Goal: Check status: Check status

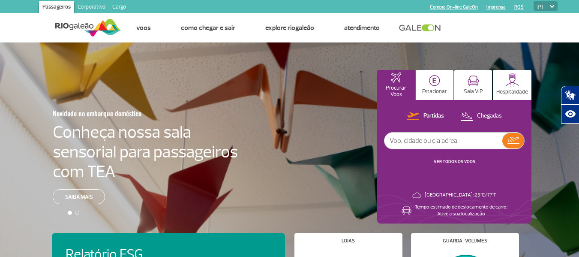
click at [449, 161] on link "VER TODOS OS VOOS" at bounding box center [455, 162] width 42 height 6
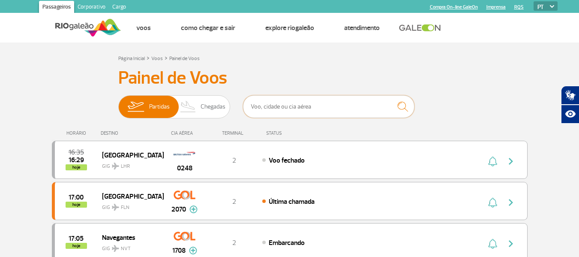
click at [255, 106] on input "text" at bounding box center [328, 106] width 171 height 23
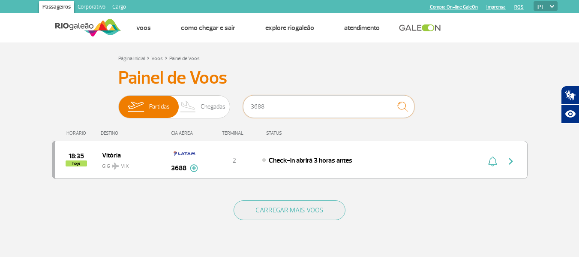
type input "3688"
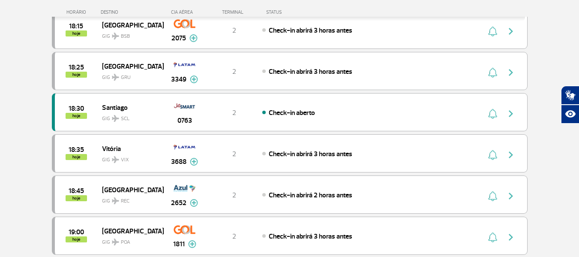
scroll to position [551, 0]
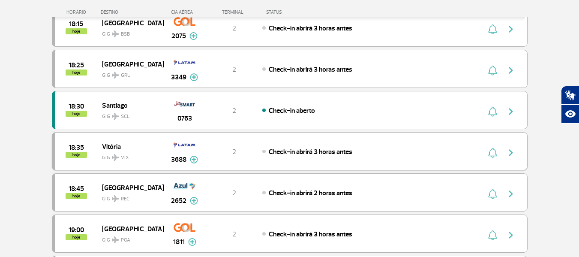
click at [511, 153] on img "button" at bounding box center [511, 152] width 10 height 10
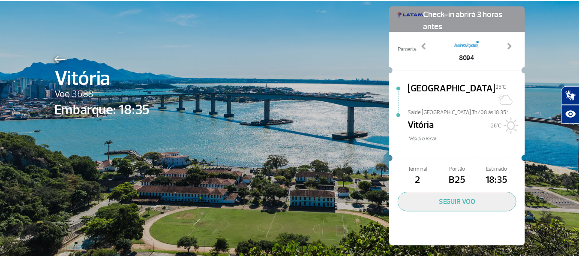
scroll to position [43, 0]
